Goal: Task Accomplishment & Management: Use online tool/utility

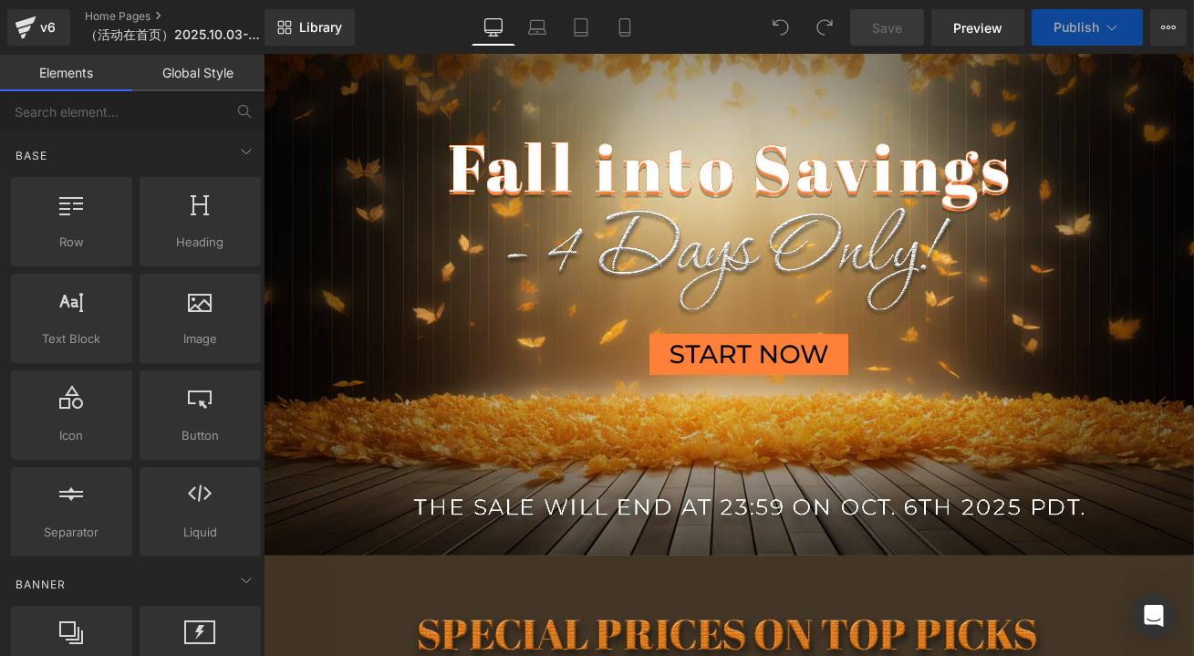
scroll to position [746, 0]
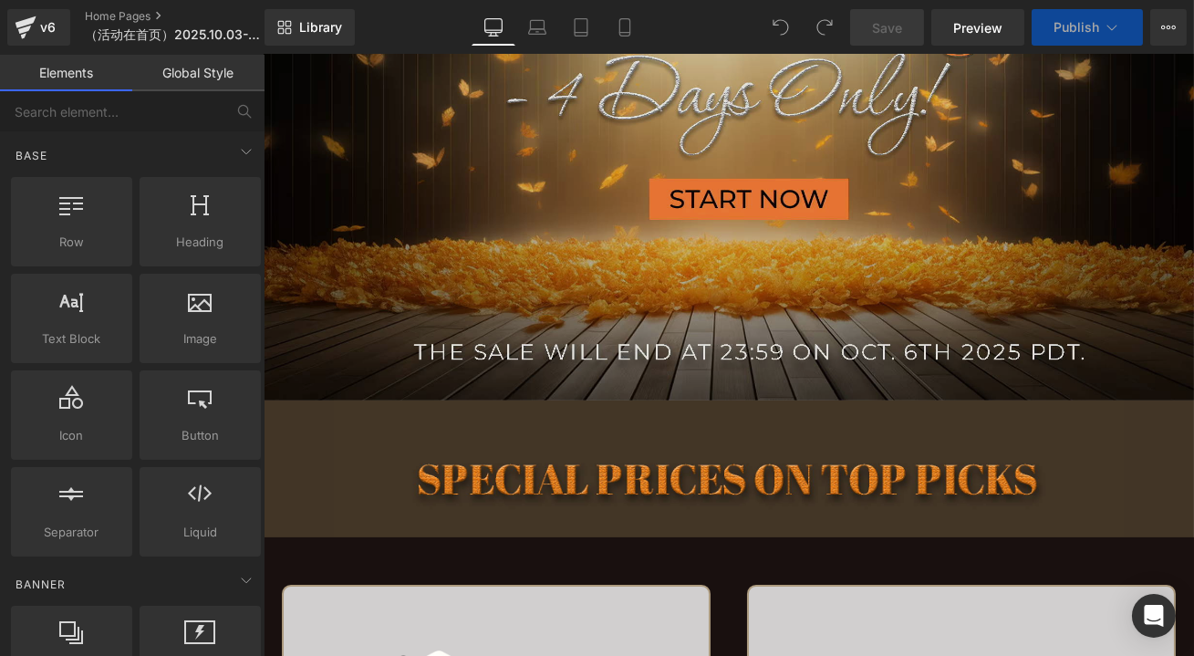
click at [556, 235] on img at bounding box center [728, 128] width 930 height 545
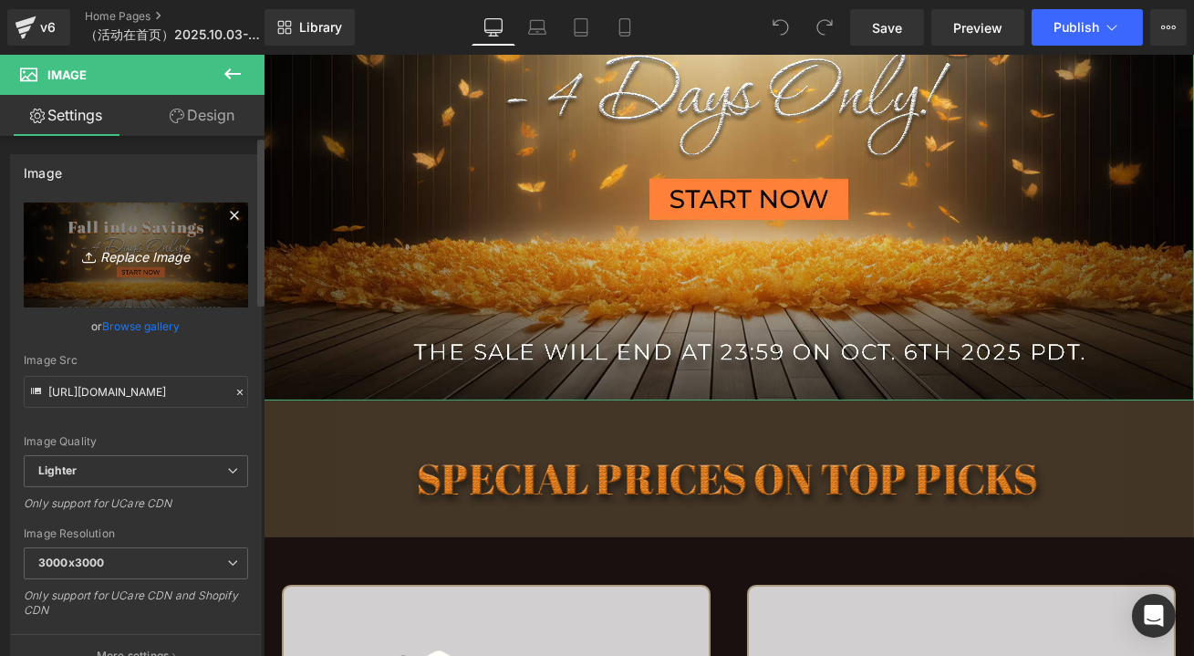
click at [123, 244] on icon "Replace Image" at bounding box center [136, 255] width 146 height 23
type input "C:\fakepath\LAST.jpg"
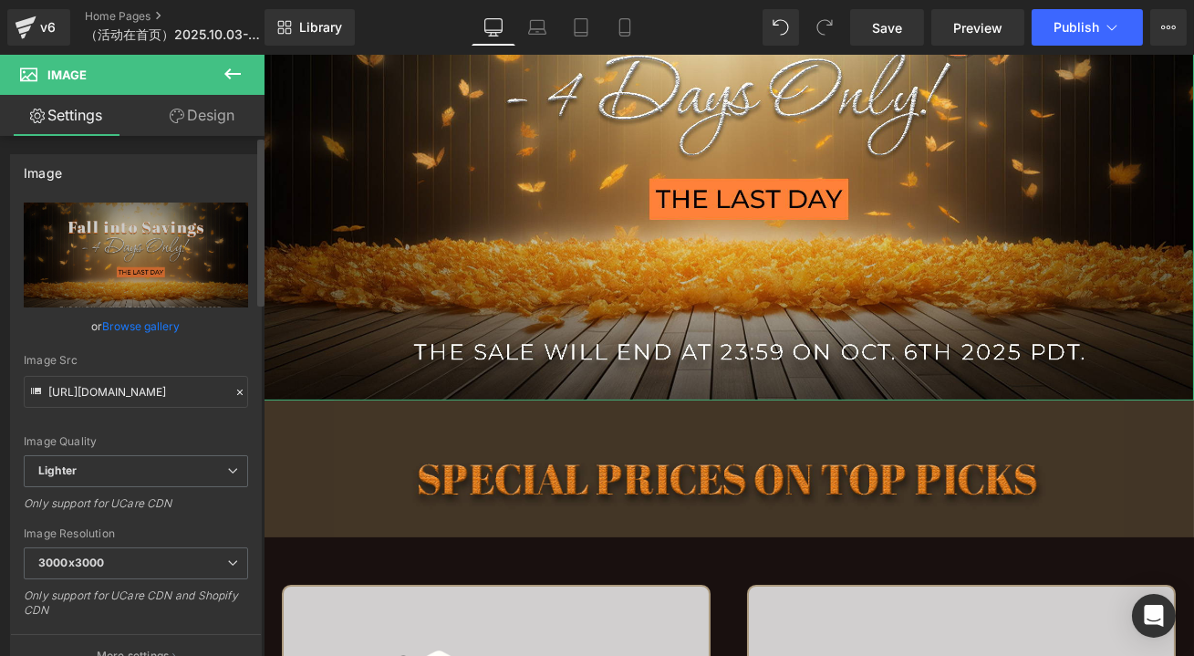
scroll to position [829, 0]
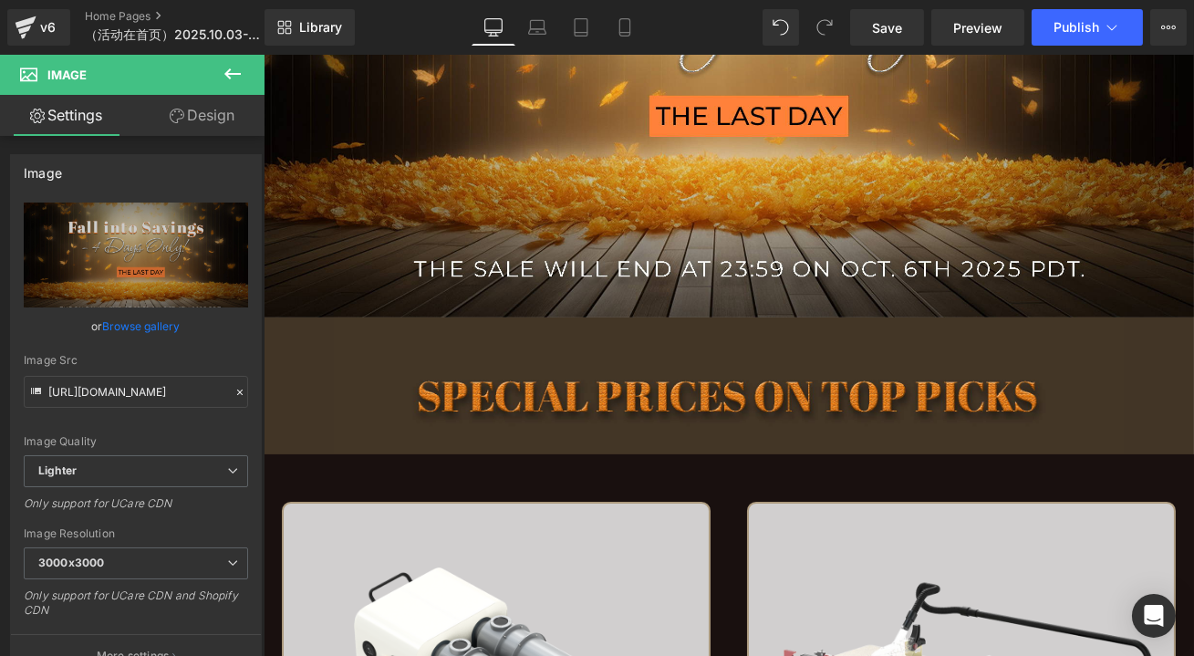
click at [231, 75] on icon at bounding box center [233, 74] width 22 height 22
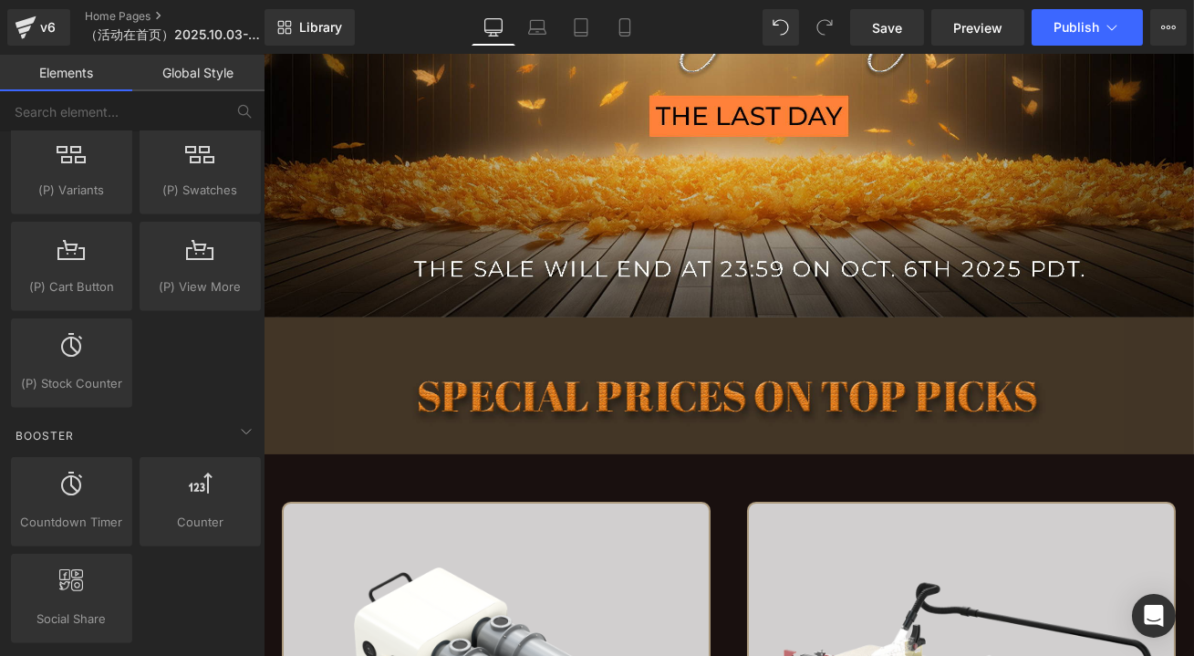
scroll to position [2073, 0]
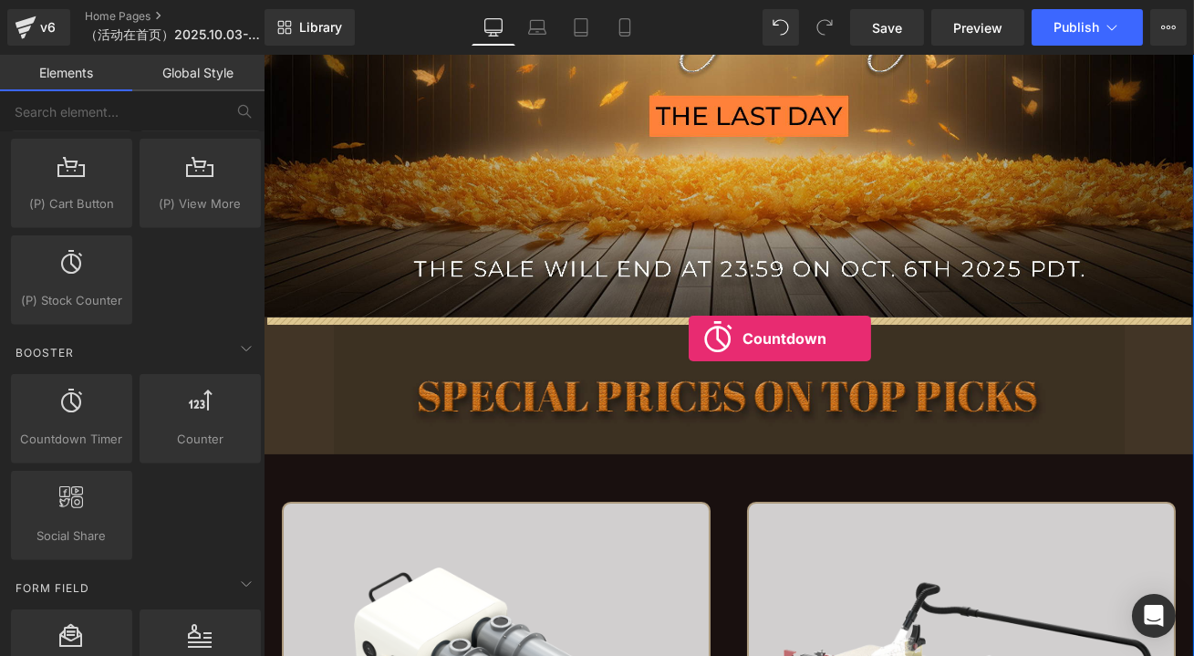
drag, startPoint x: 333, startPoint y: 442, endPoint x: 688, endPoint y: 338, distance: 369.5
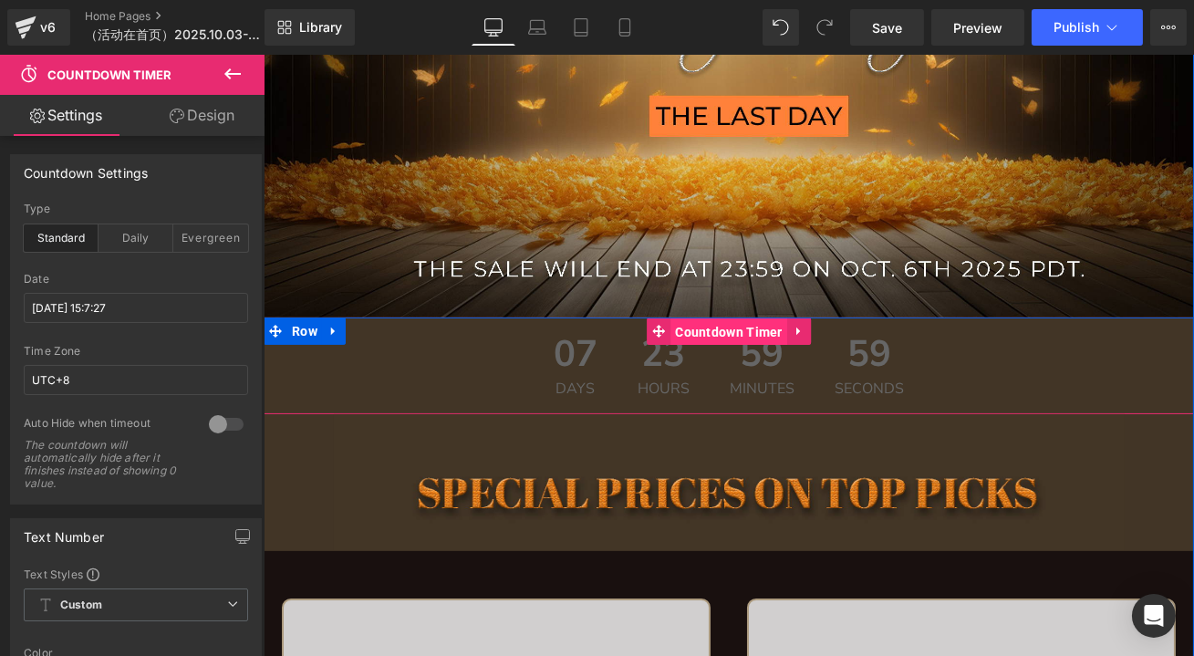
click at [694, 334] on span "Countdown Timer" at bounding box center [728, 331] width 117 height 27
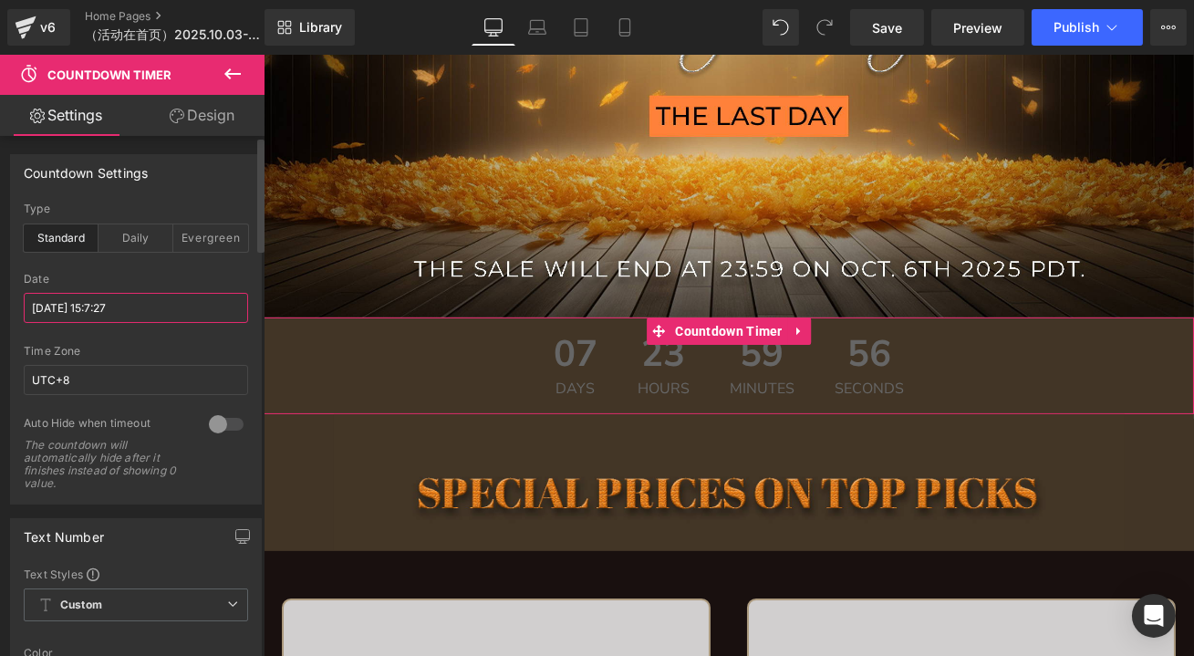
click at [113, 306] on input "[DATE] 15:7:27" at bounding box center [136, 308] width 224 height 30
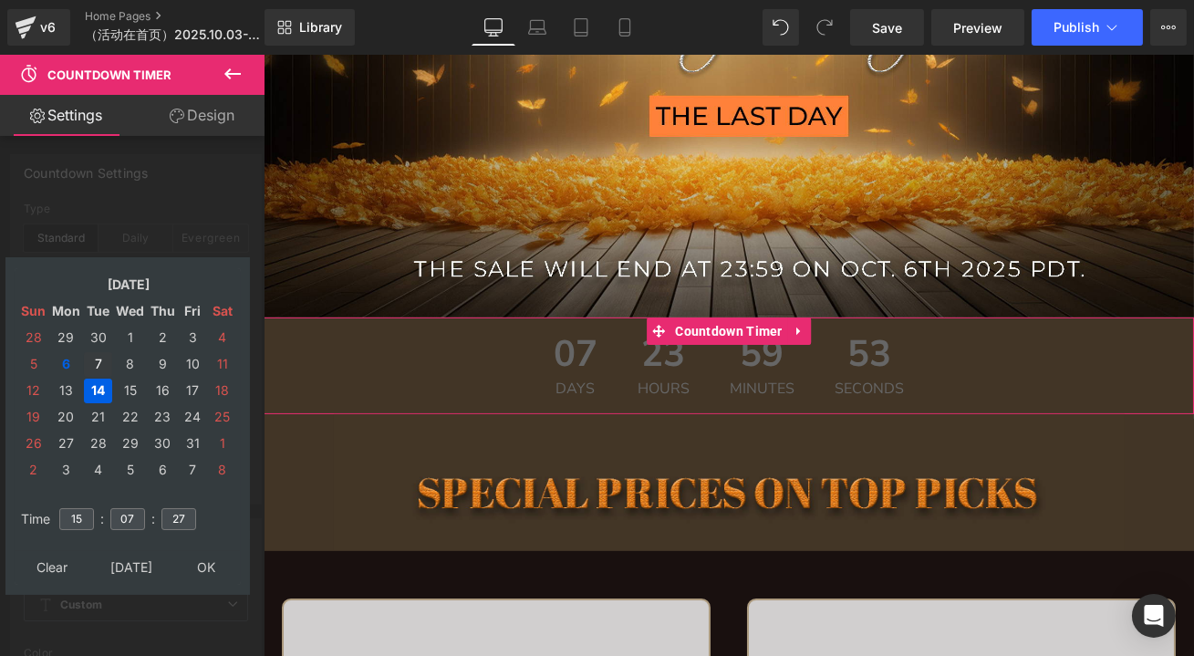
click at [96, 359] on td "7" at bounding box center [98, 364] width 28 height 25
drag, startPoint x: 138, startPoint y: 516, endPoint x: 113, endPoint y: 517, distance: 24.6
click at [113, 517] on input "07" at bounding box center [127, 519] width 35 height 22
type input "00"
drag, startPoint x: 173, startPoint y: 514, endPoint x: 202, endPoint y: 521, distance: 29.0
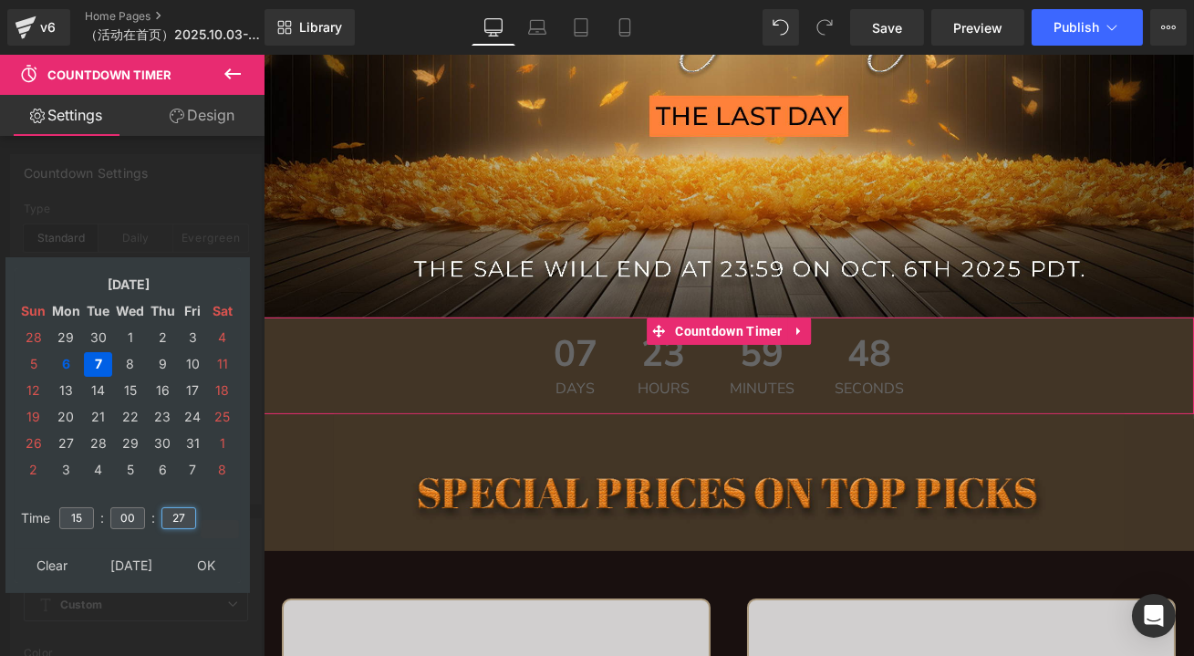
click at [202, 521] on tbody "Time 15 : 00 : 27" at bounding box center [127, 518] width 223 height 40
type input "00"
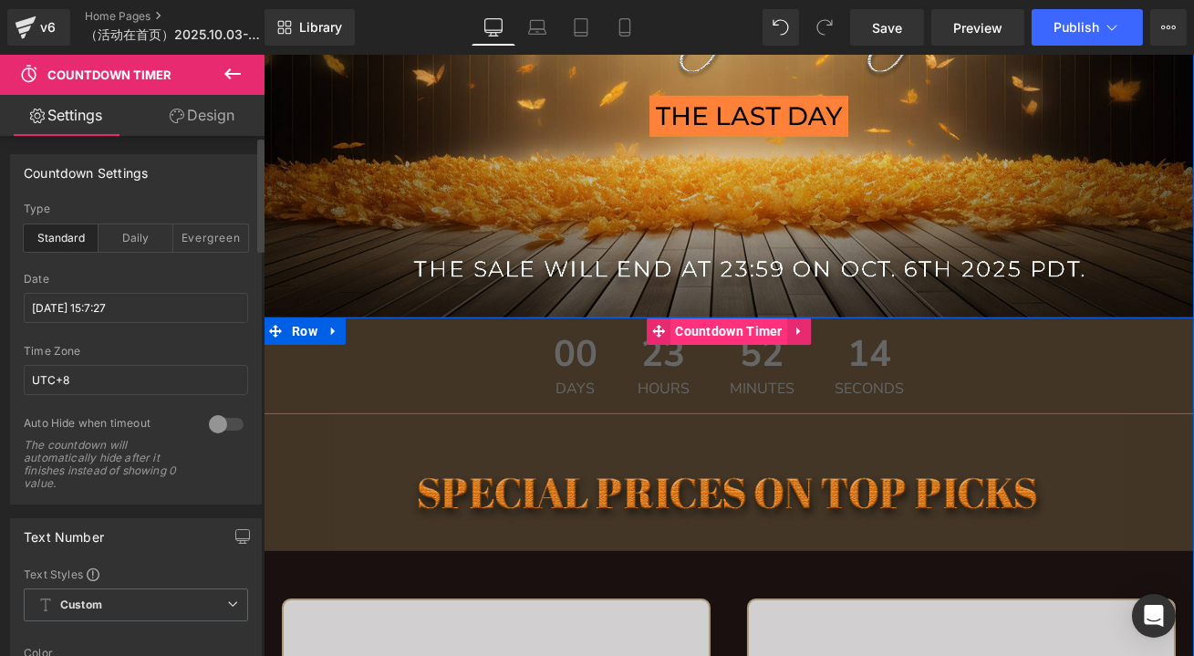
click at [743, 333] on span "Countdown Timer" at bounding box center [728, 330] width 117 height 27
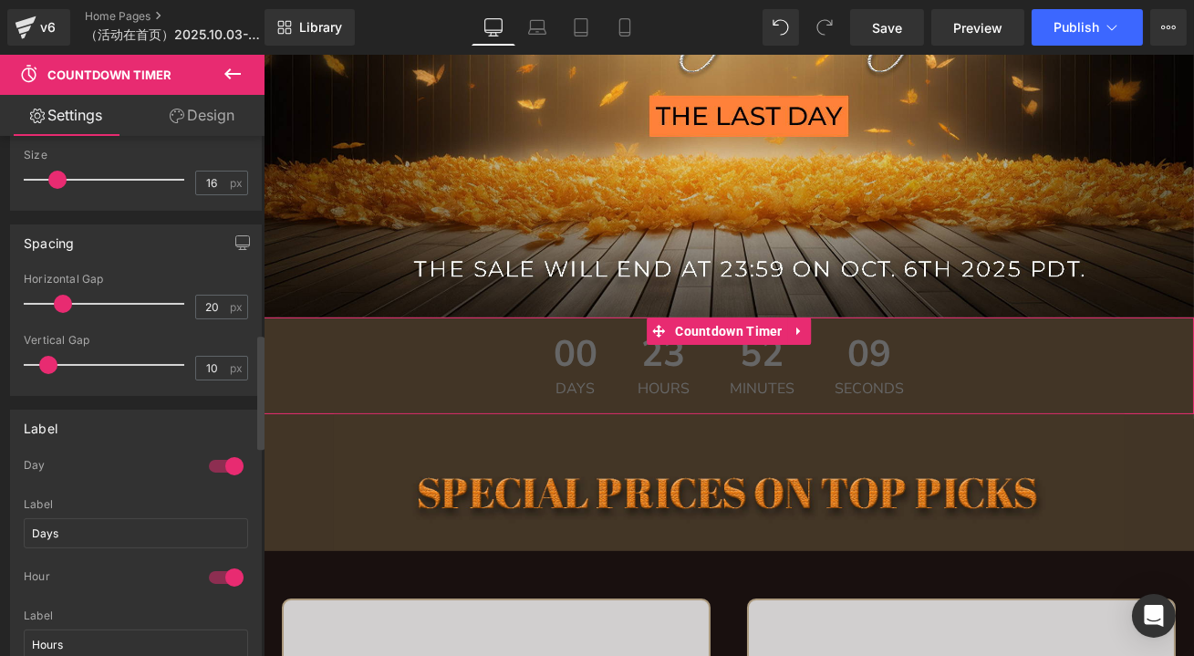
scroll to position [994, 0]
click at [220, 455] on div at bounding box center [226, 466] width 44 height 29
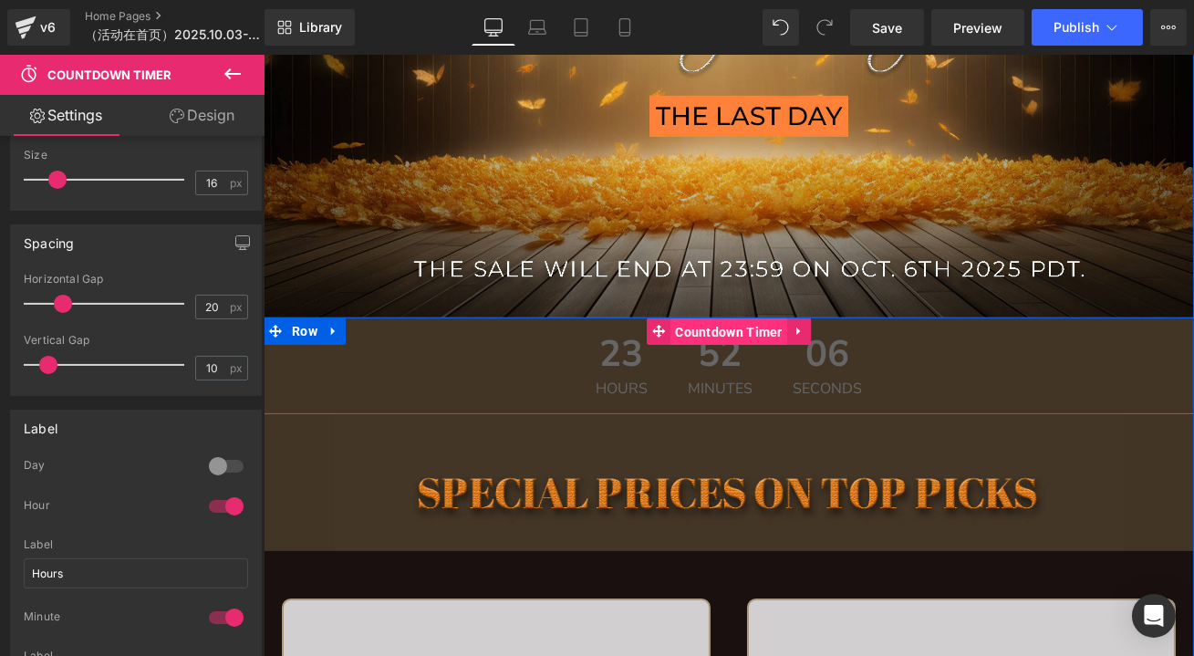
click at [685, 328] on span "Countdown Timer" at bounding box center [728, 331] width 117 height 27
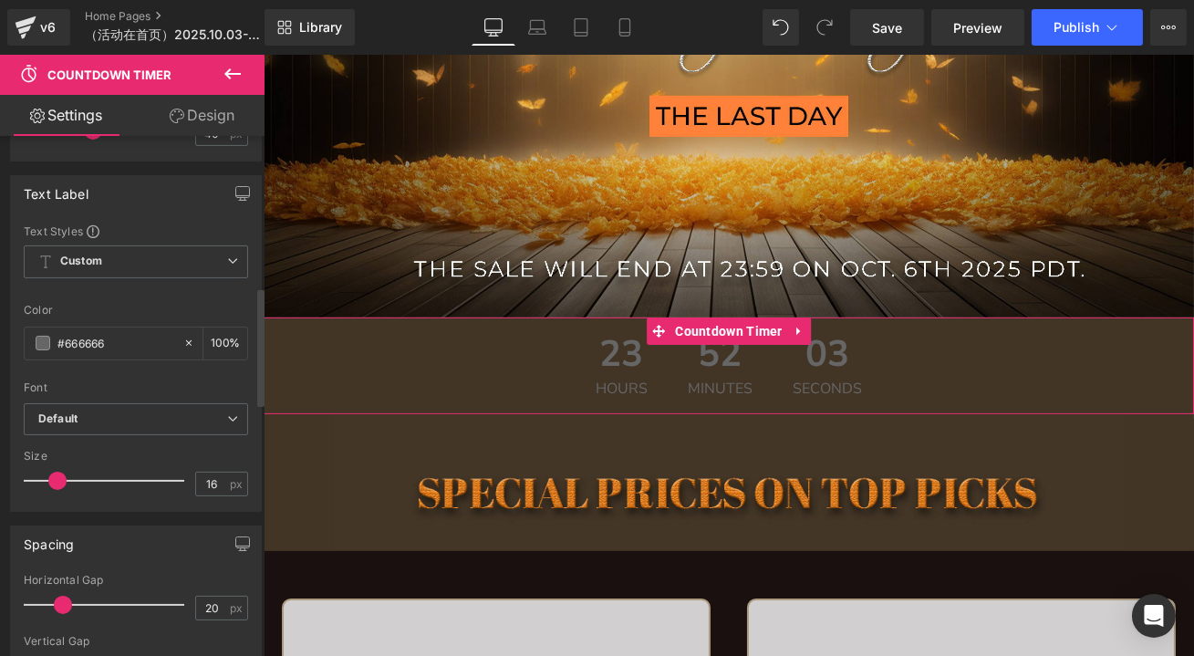
scroll to position [663, 0]
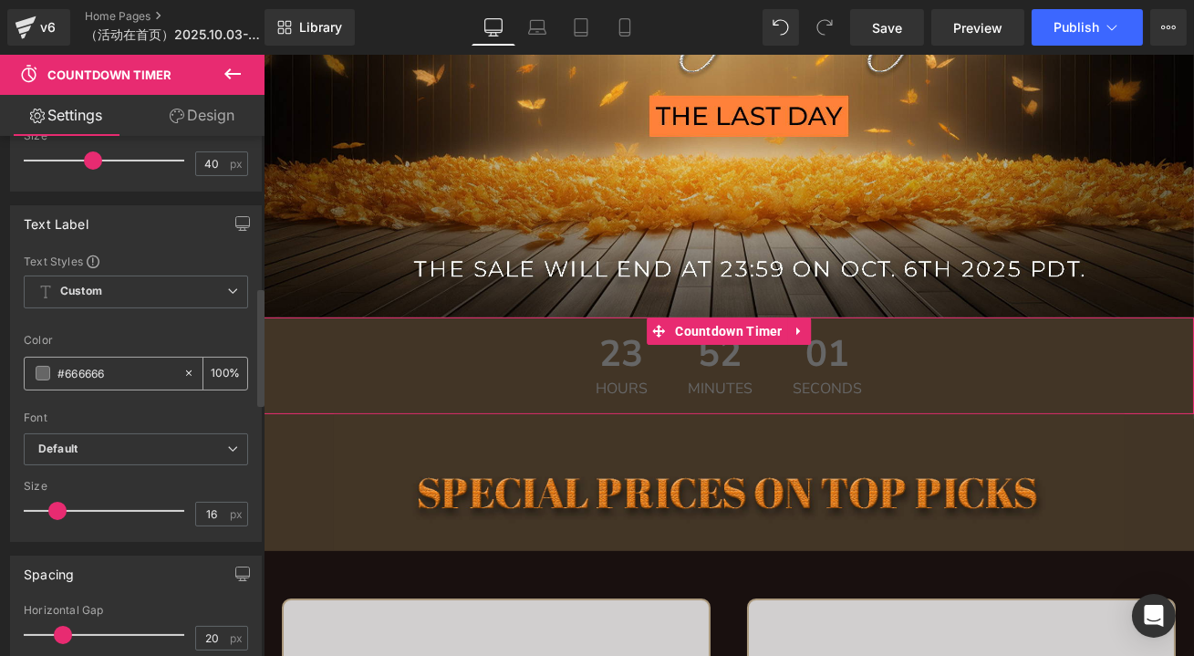
click at [47, 366] on span at bounding box center [43, 373] width 15 height 15
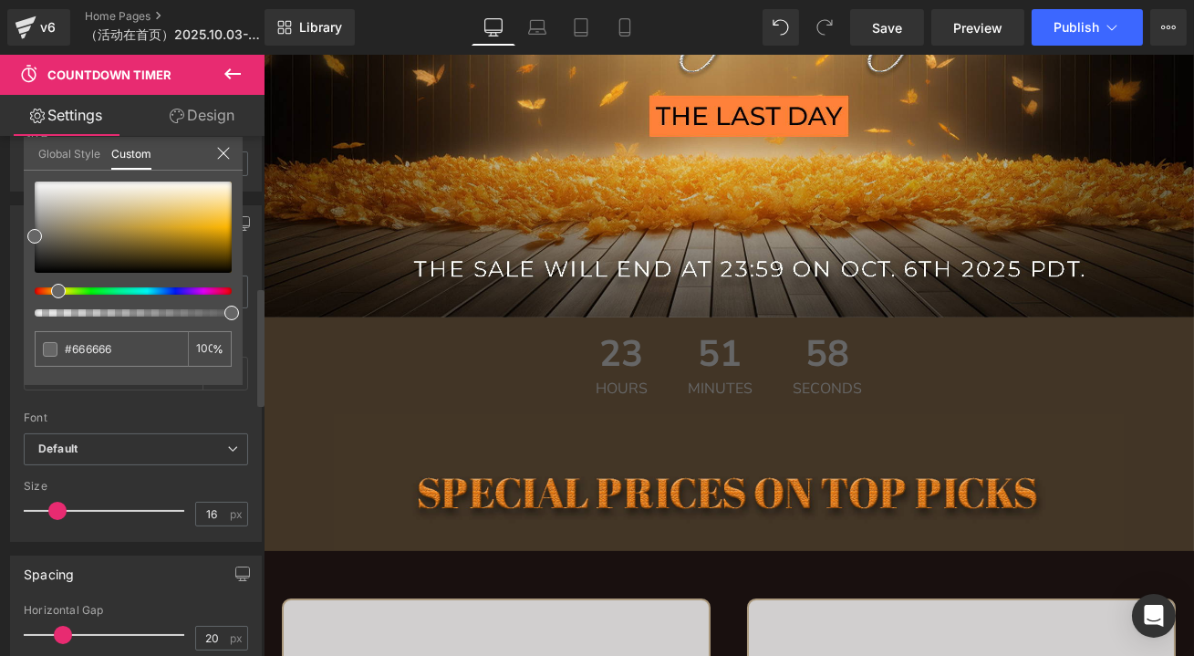
click at [51, 287] on div at bounding box center [125, 290] width 197 height 7
click at [53, 295] on span at bounding box center [58, 291] width 15 height 15
click at [54, 290] on span at bounding box center [59, 291] width 15 height 15
click at [225, 151] on icon at bounding box center [223, 153] width 15 height 15
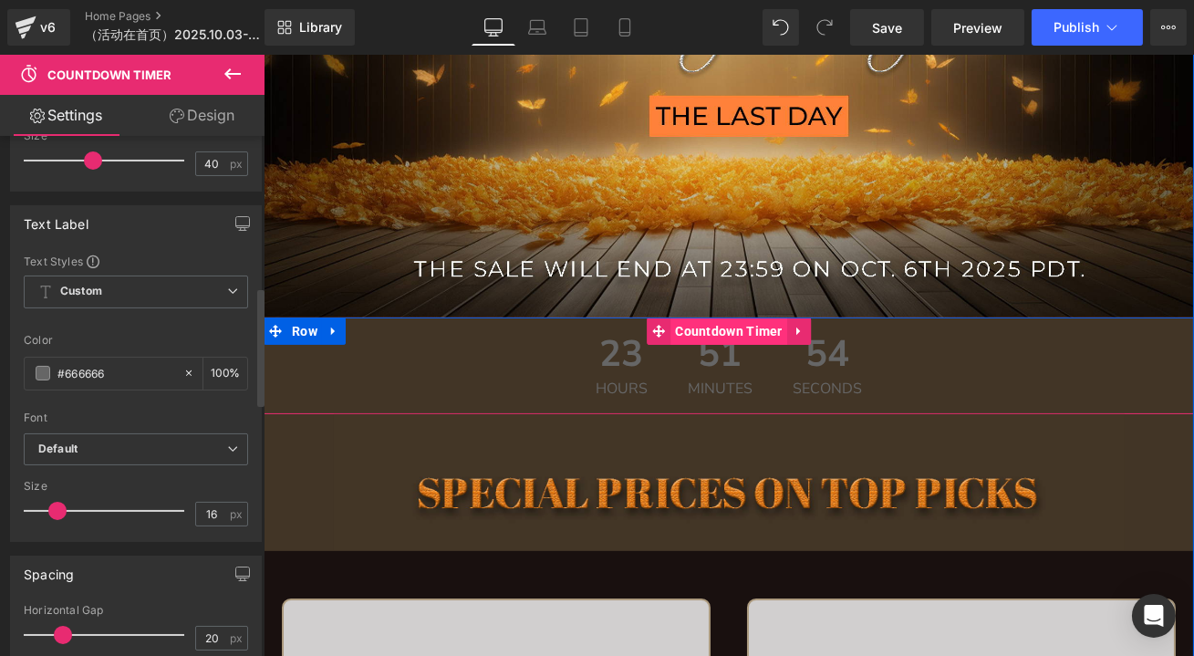
click at [686, 338] on span "Countdown Timer" at bounding box center [728, 330] width 117 height 27
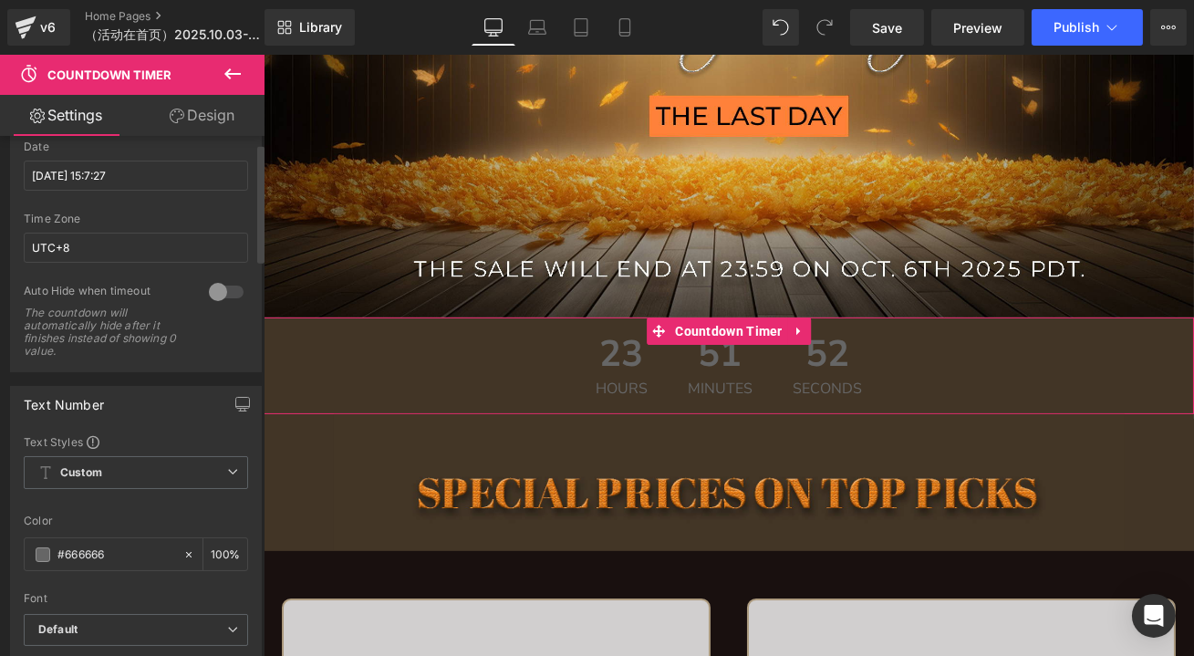
scroll to position [248, 0]
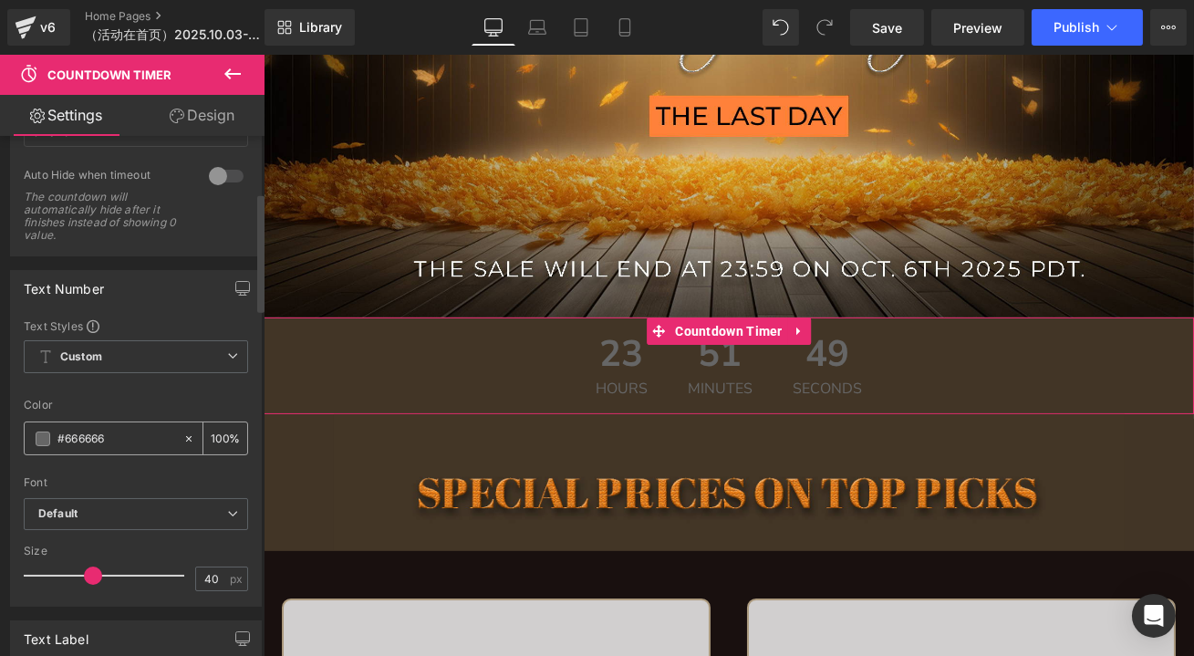
click at [58, 432] on input "#666666" at bounding box center [115, 439] width 117 height 20
click at [46, 432] on span at bounding box center [43, 438] width 15 height 15
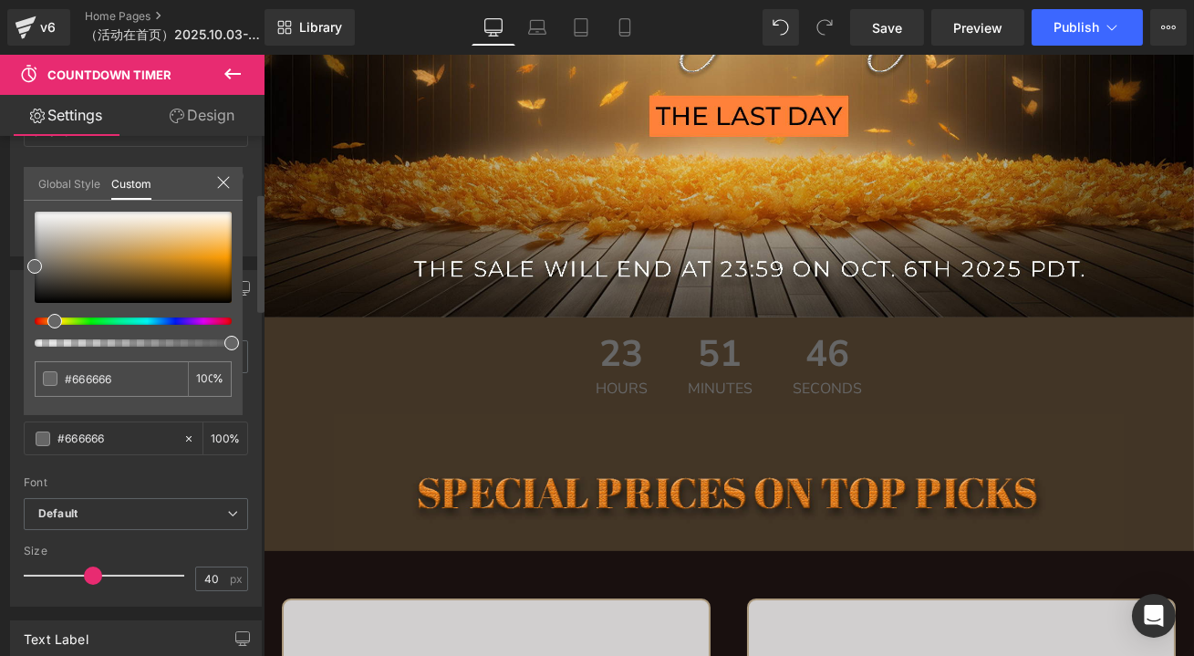
click at [47, 320] on div at bounding box center [125, 320] width 197 height 7
click at [47, 318] on div at bounding box center [125, 320] width 197 height 7
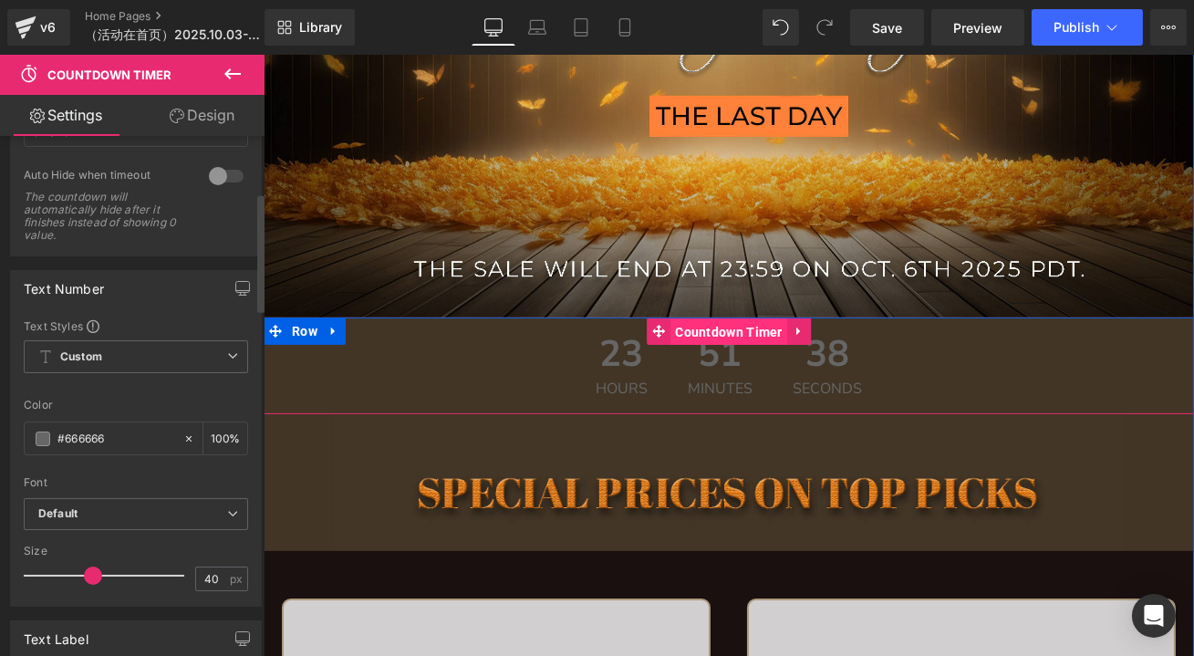
click at [722, 324] on span "Countdown Timer" at bounding box center [728, 331] width 117 height 27
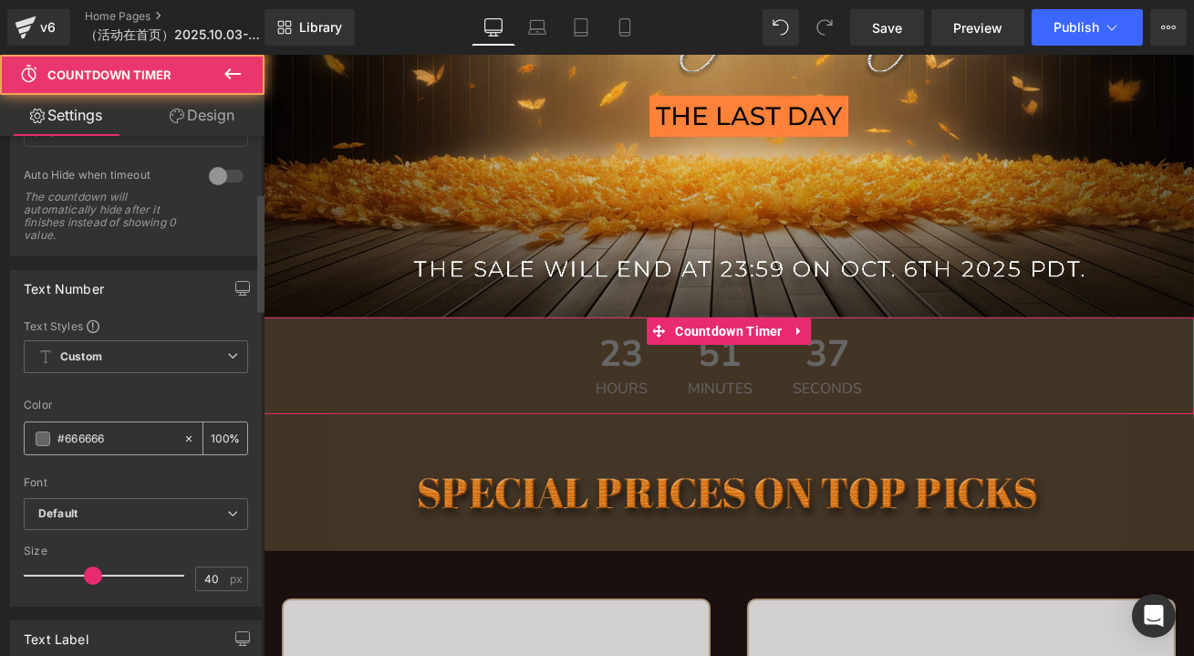
click at [43, 435] on span at bounding box center [43, 438] width 15 height 15
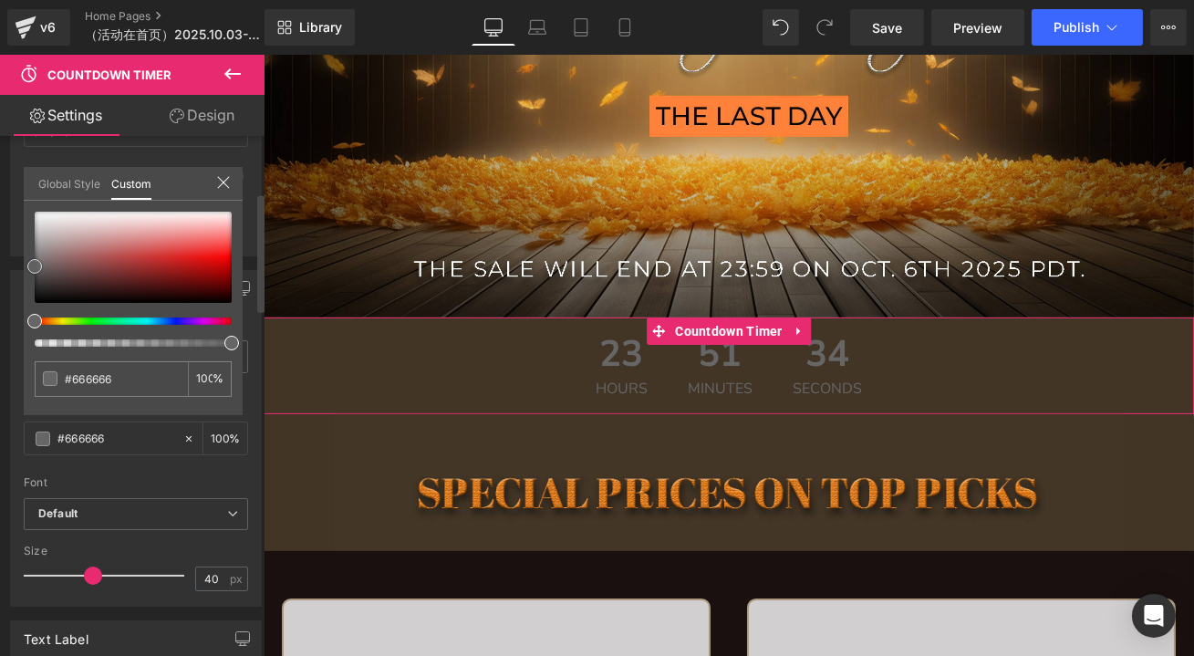
click at [204, 246] on div at bounding box center [133, 257] width 197 height 91
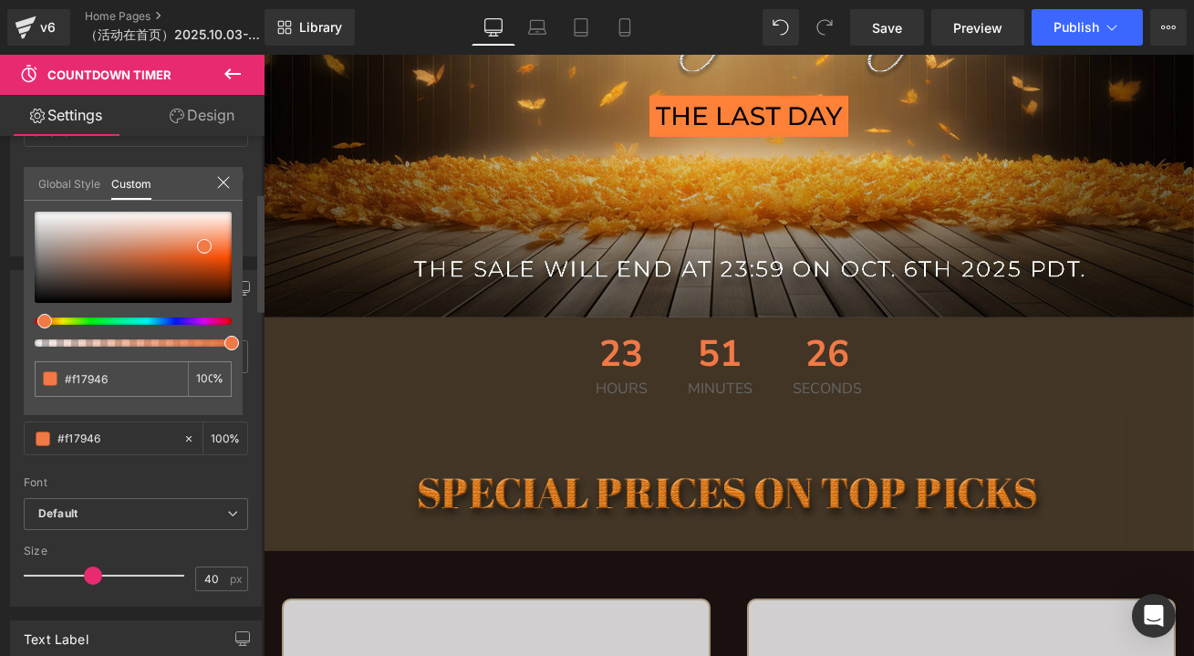
click at [41, 320] on span at bounding box center [44, 321] width 15 height 15
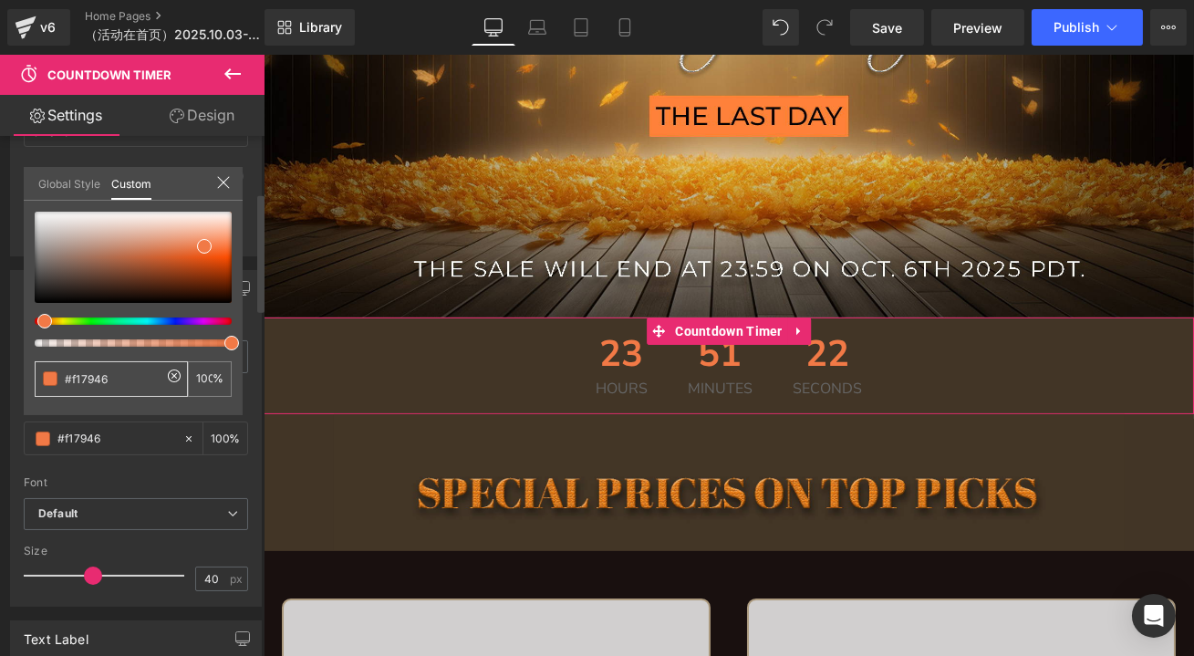
drag, startPoint x: 112, startPoint y: 385, endPoint x: 57, endPoint y: 381, distance: 54.9
click at [57, 381] on div "#666666" at bounding box center [111, 379] width 153 height 36
type input "#f17946"
click at [224, 180] on icon at bounding box center [223, 183] width 12 height 12
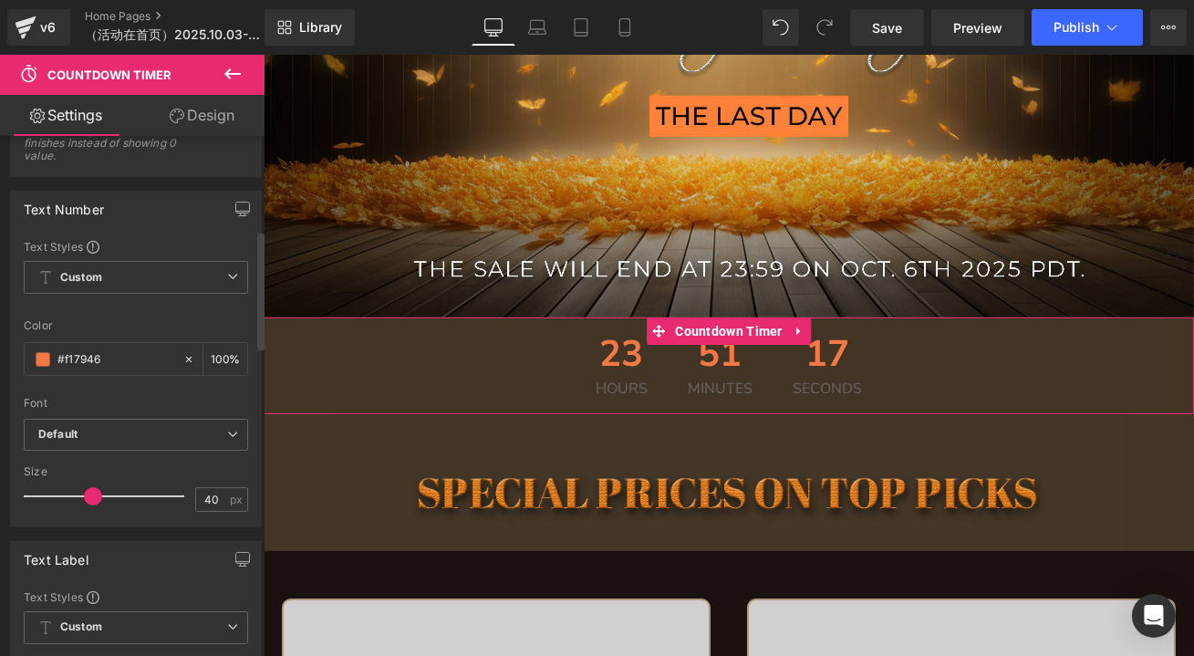
scroll to position [414, 0]
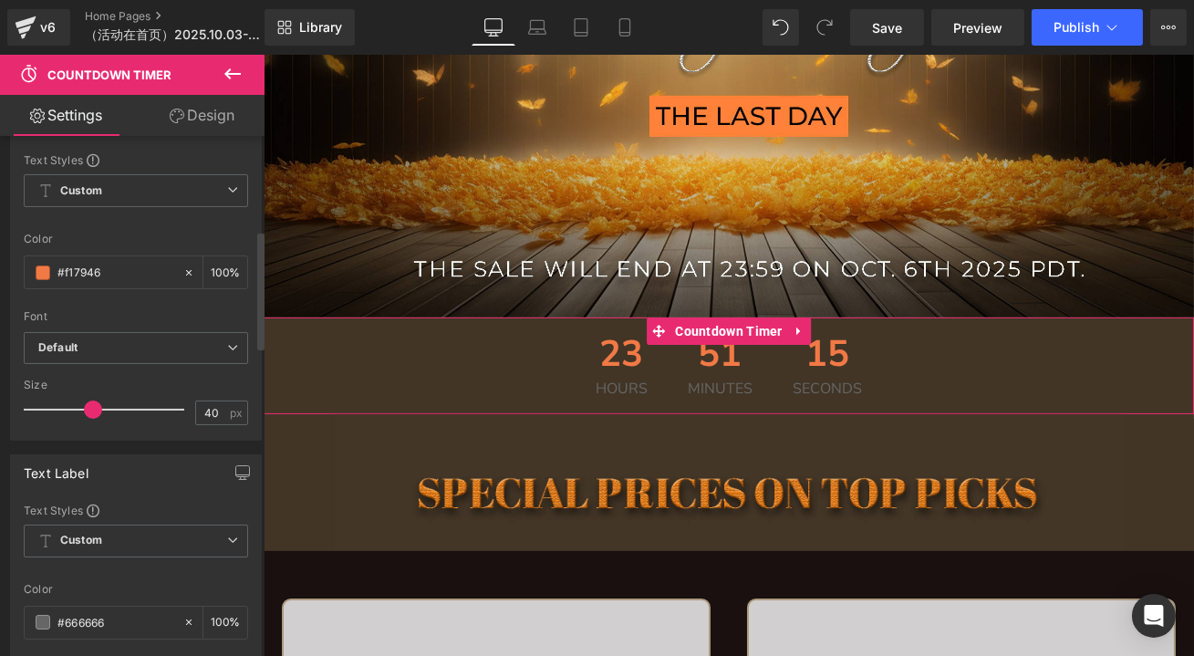
drag, startPoint x: 130, startPoint y: 617, endPoint x: 0, endPoint y: 608, distance: 130.8
click at [0, 609] on div "Text Label Text Styles Custom Custom Setup Global Style Custom Setup Global Sty…" at bounding box center [136, 616] width 273 height 350
paste input "f1794"
type input "#f17946"
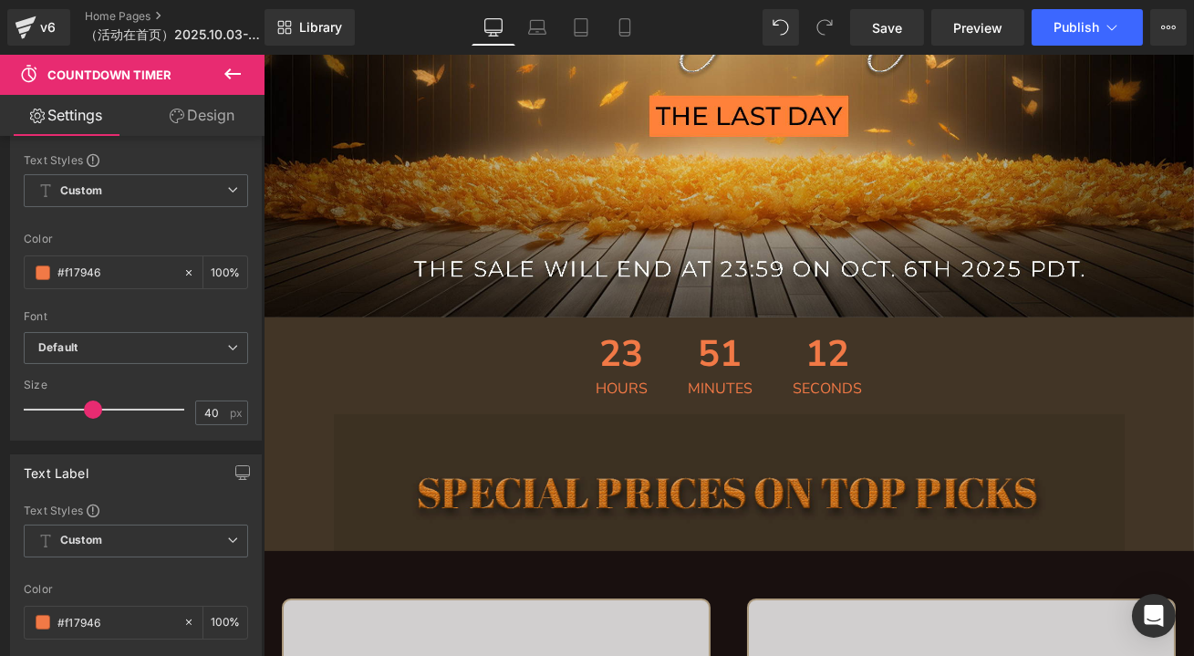
click at [1093, 422] on img at bounding box center [728, 482] width 791 height 137
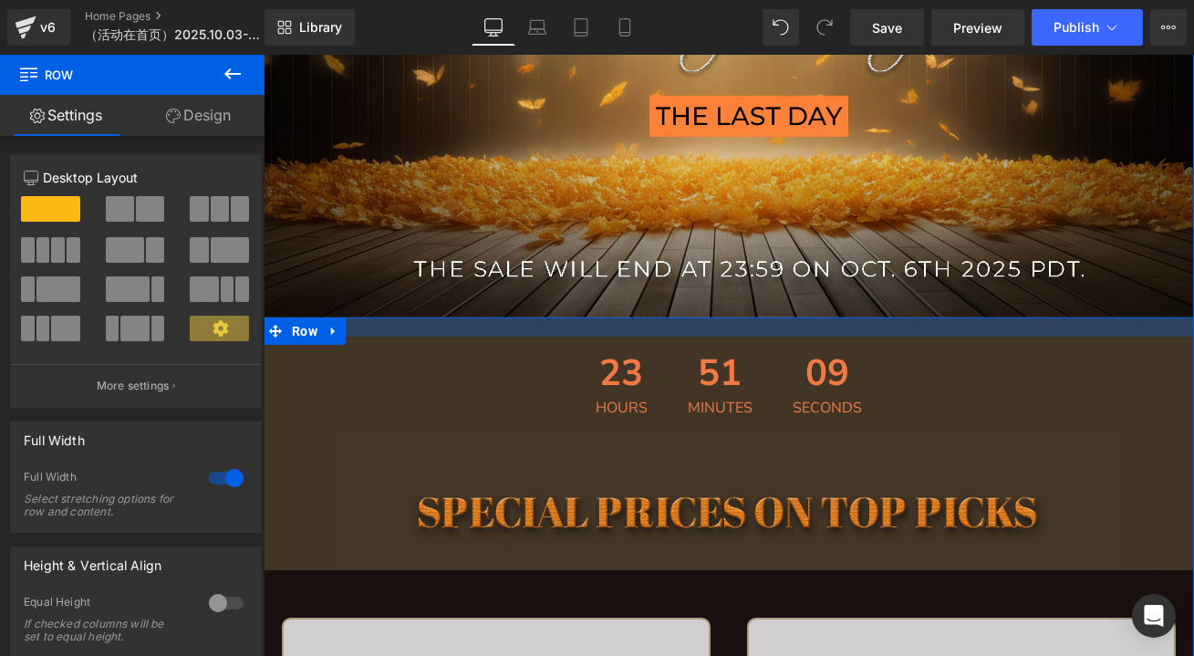
drag, startPoint x: 881, startPoint y: 318, endPoint x: 877, endPoint y: 338, distance: 19.7
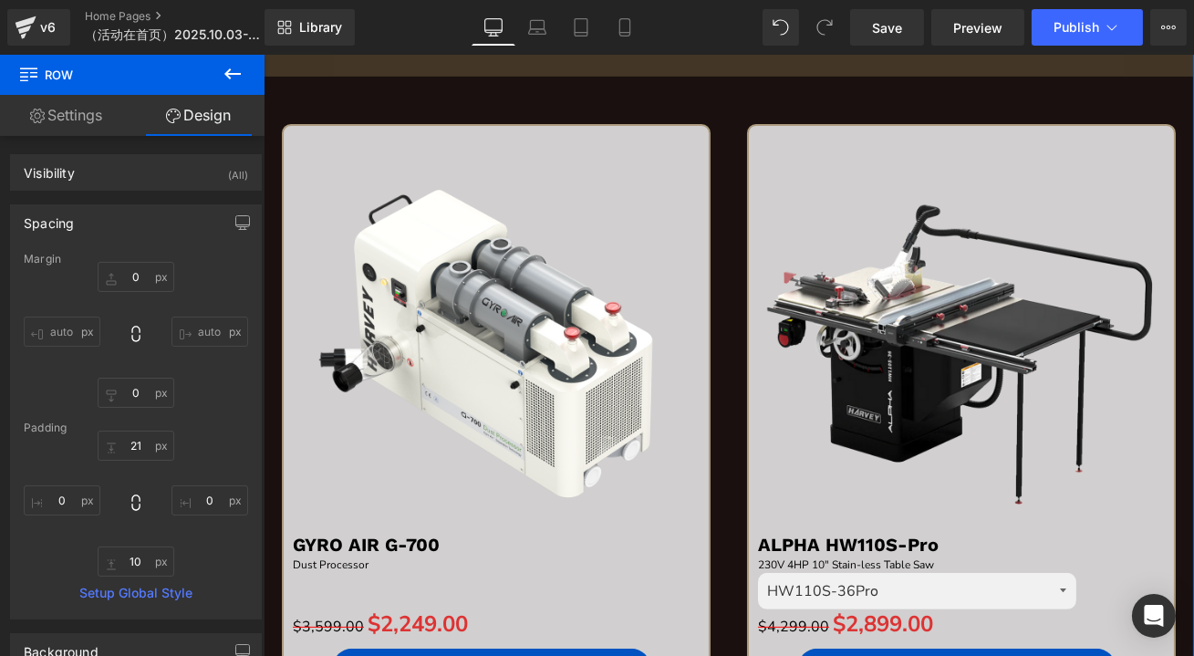
scroll to position [1326, 0]
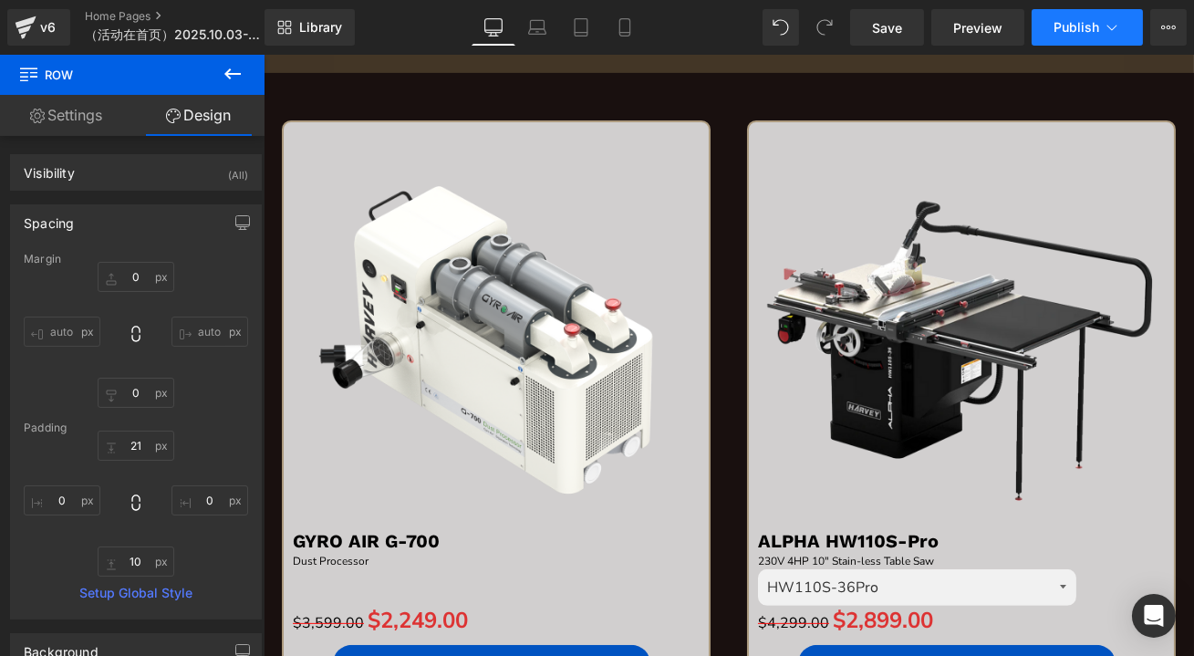
click at [1089, 23] on span "Publish" at bounding box center [1077, 27] width 46 height 15
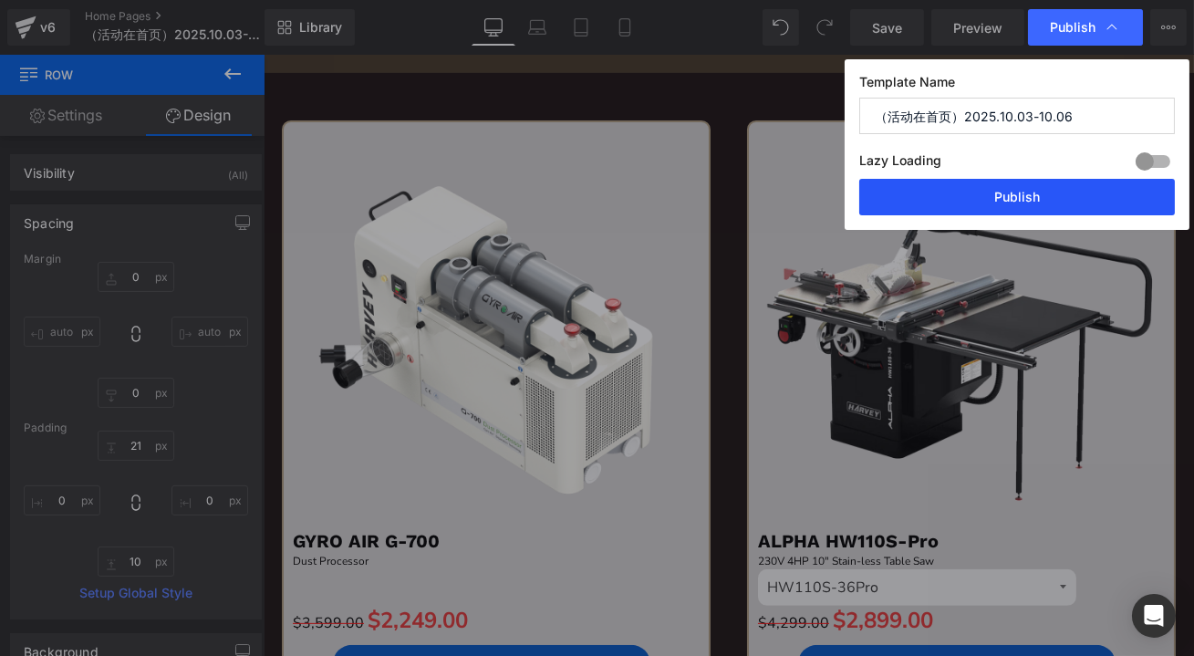
click at [1095, 192] on button "Publish" at bounding box center [1017, 197] width 316 height 36
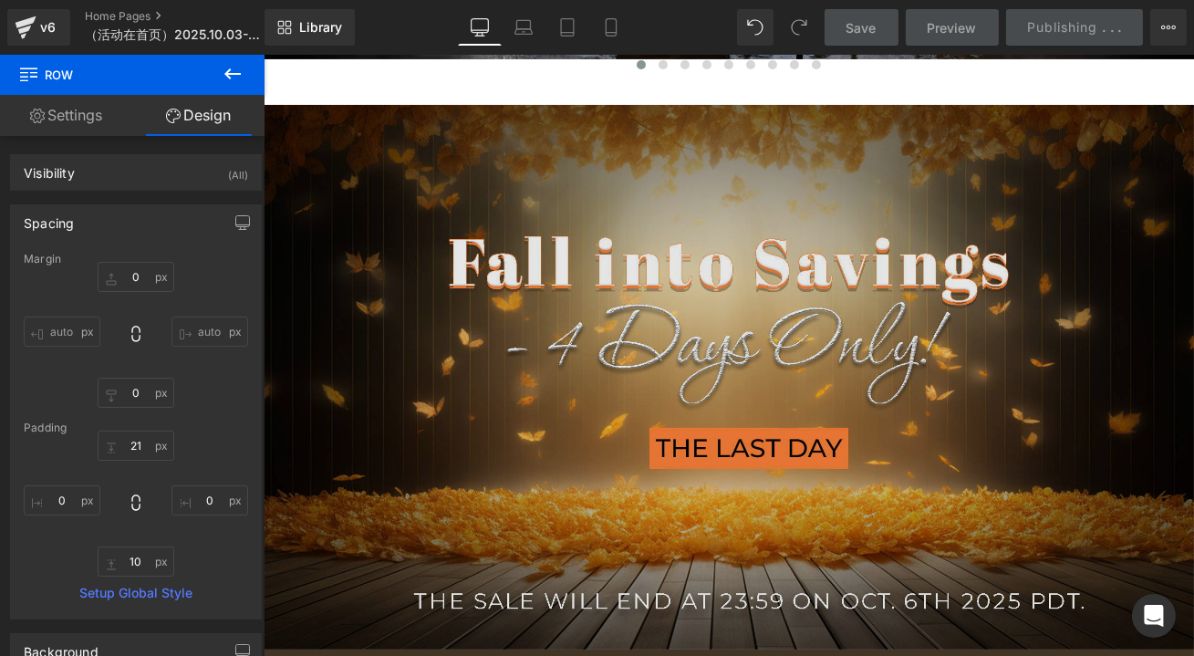
scroll to position [912, 0]
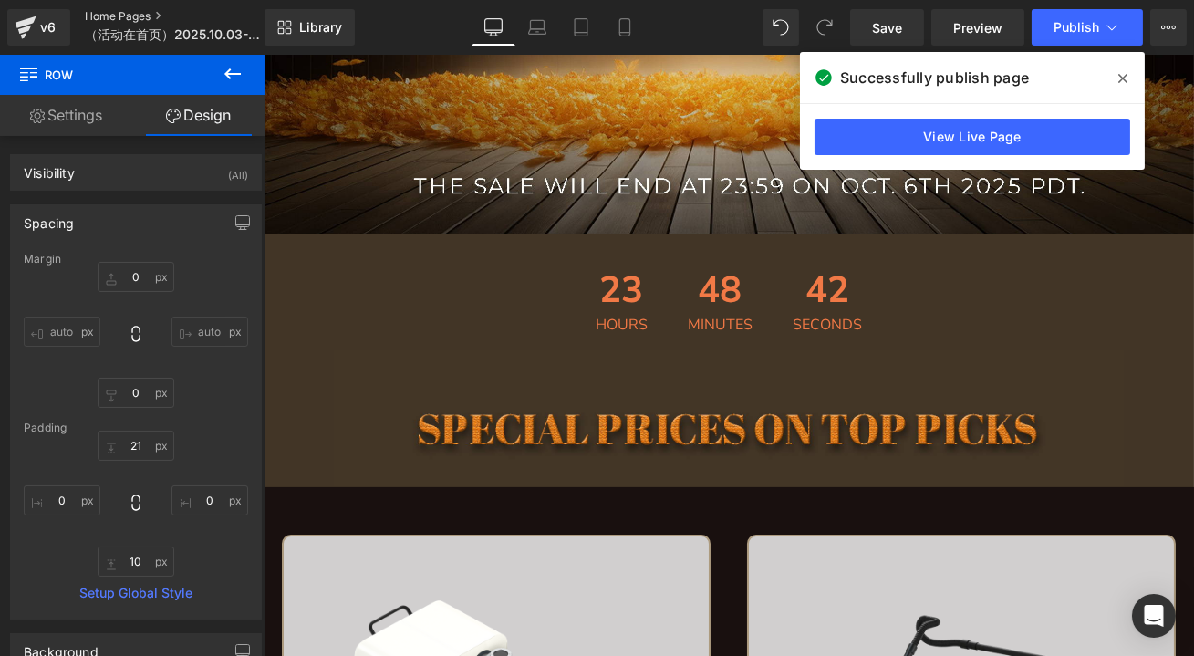
click at [111, 13] on link "Home Pages" at bounding box center [190, 16] width 210 height 15
